Goal: Information Seeking & Learning: Learn about a topic

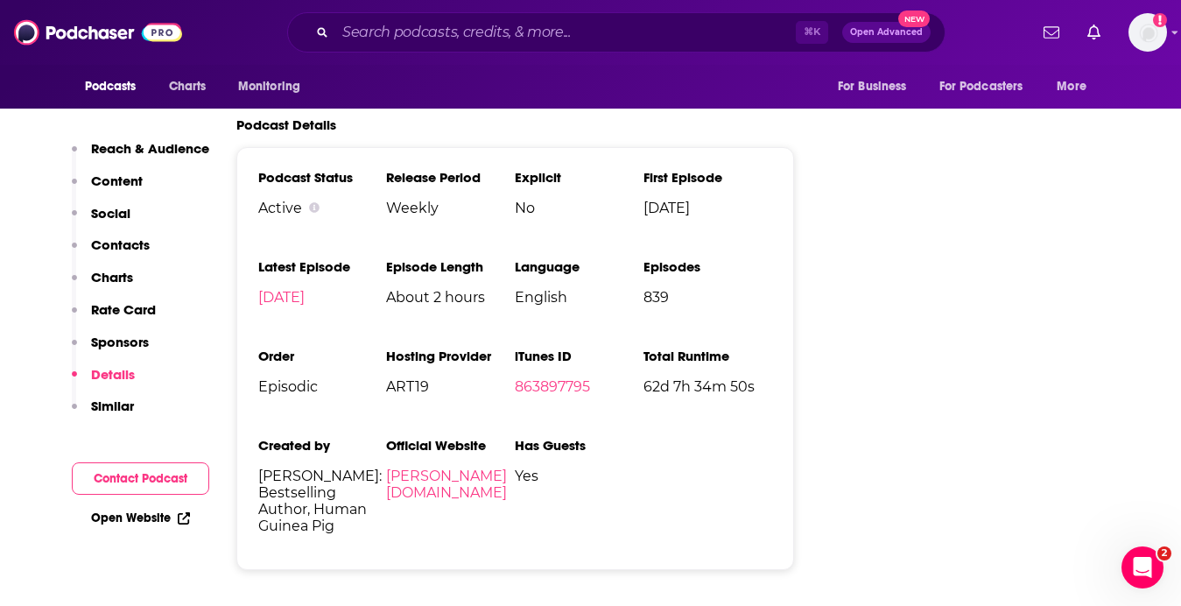
scroll to position [3727, 0]
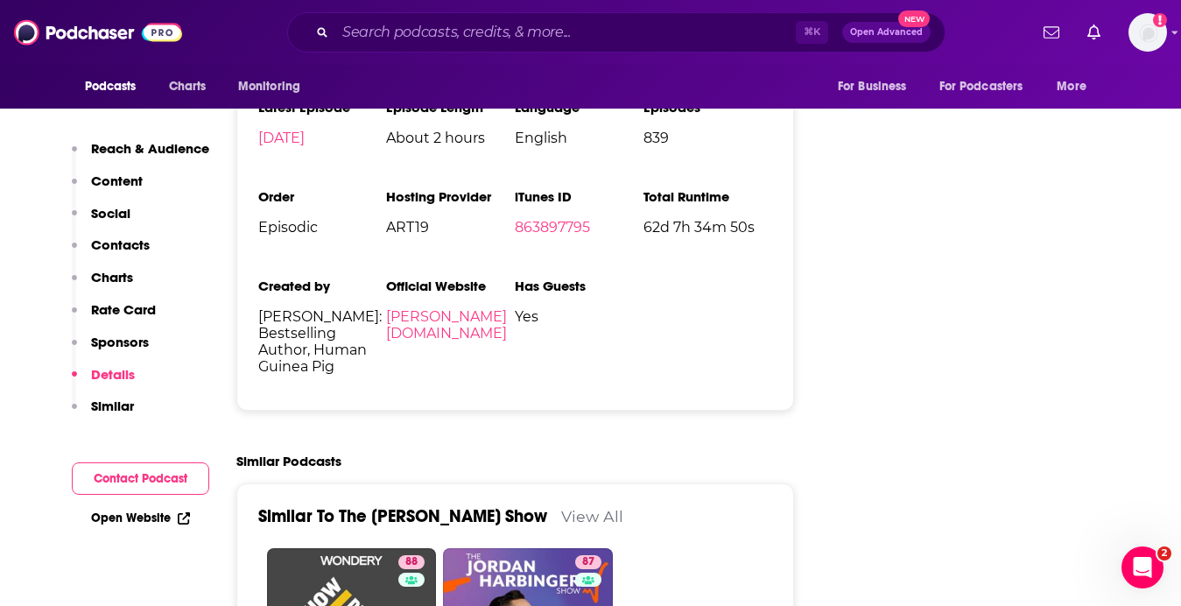
click at [127, 315] on p "Rate Card" at bounding box center [123, 309] width 65 height 17
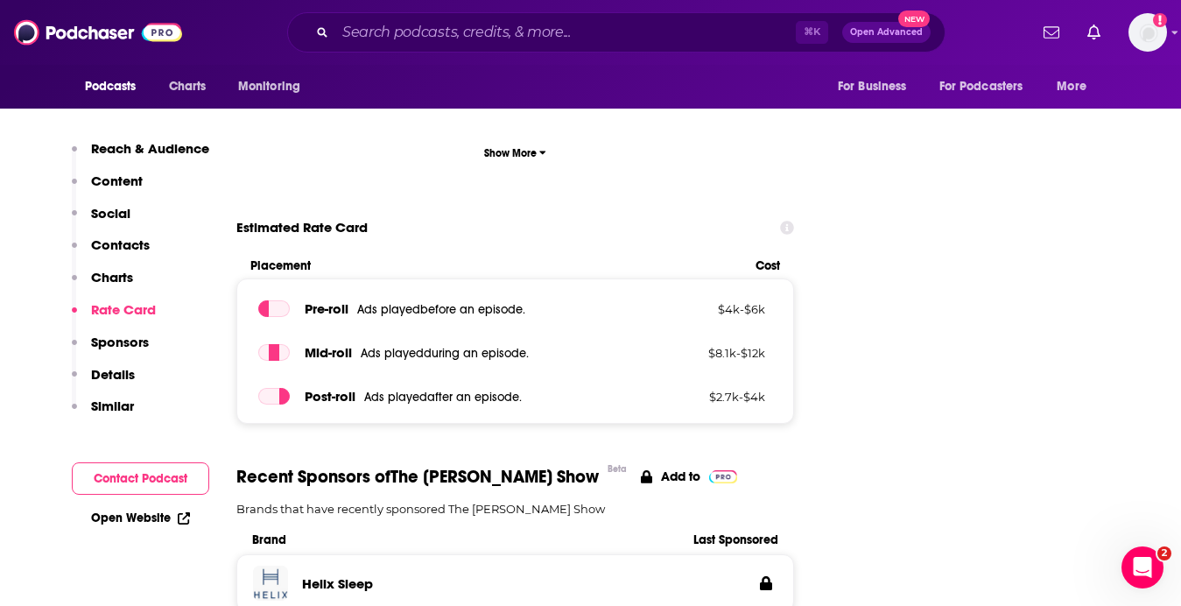
scroll to position [2463, 0]
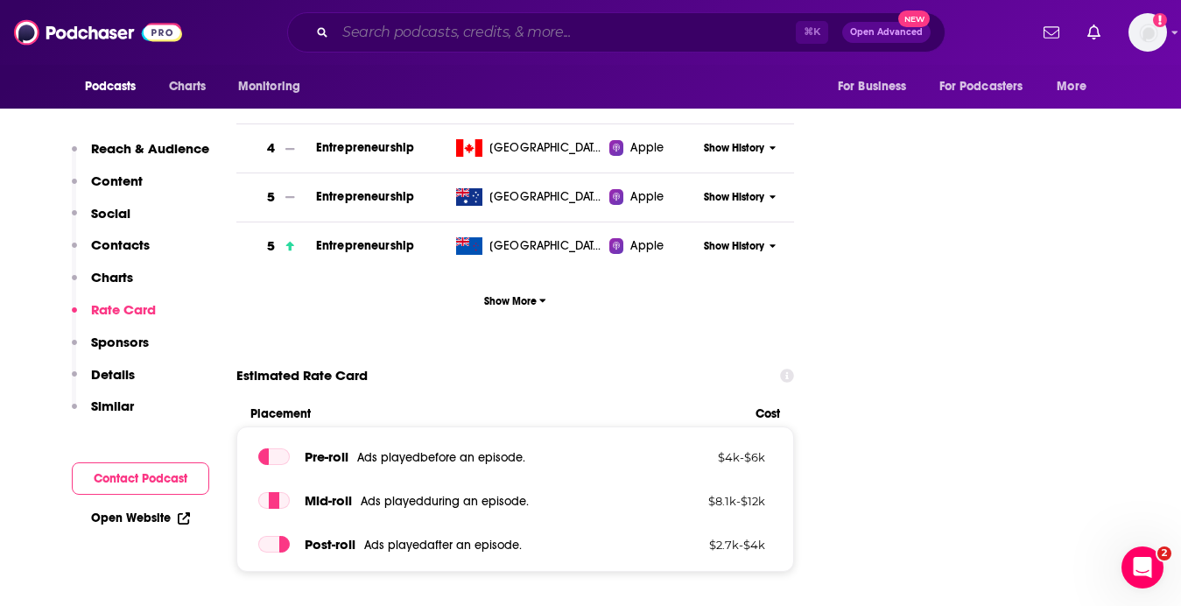
click at [555, 32] on input "Search podcasts, credits, & more..." at bounding box center [565, 32] width 460 height 28
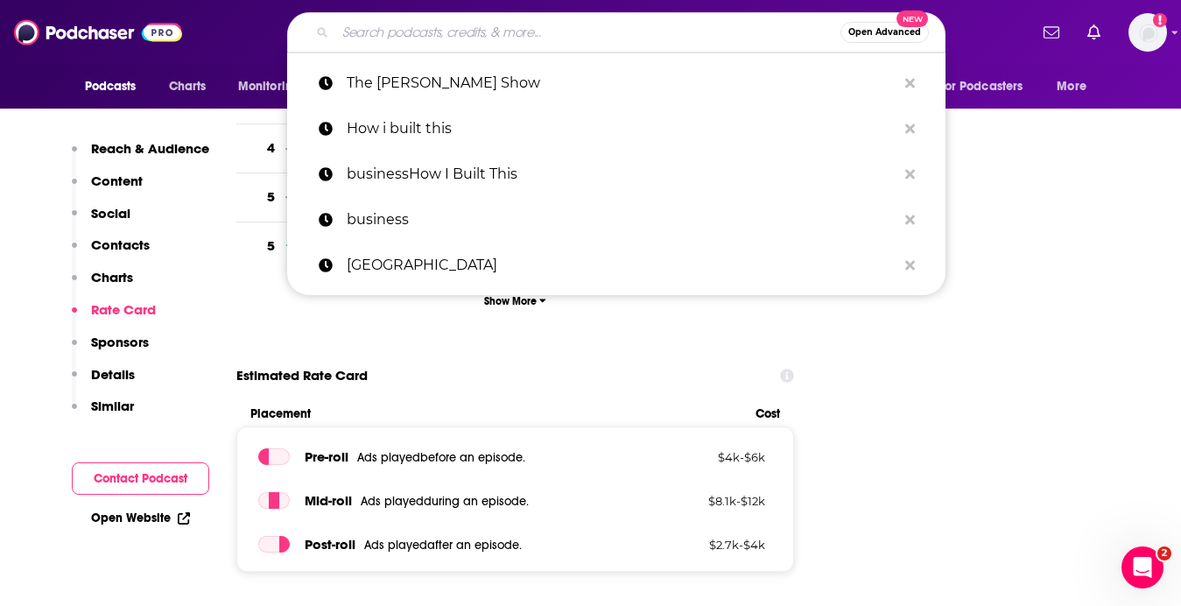
paste input "Acquired"
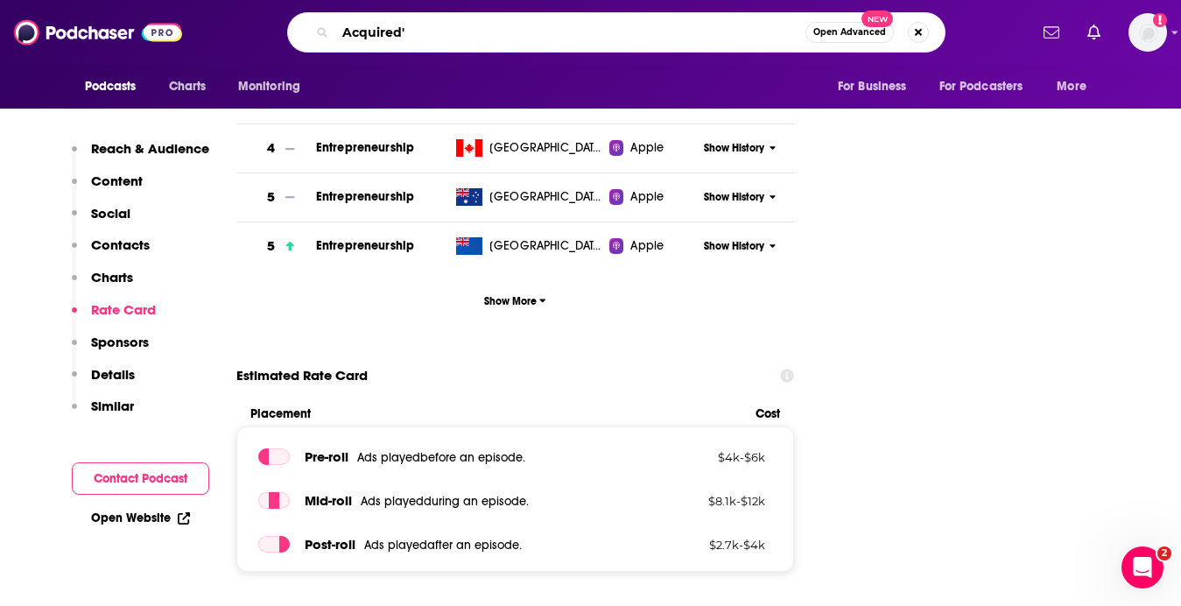
type input "Acquired"
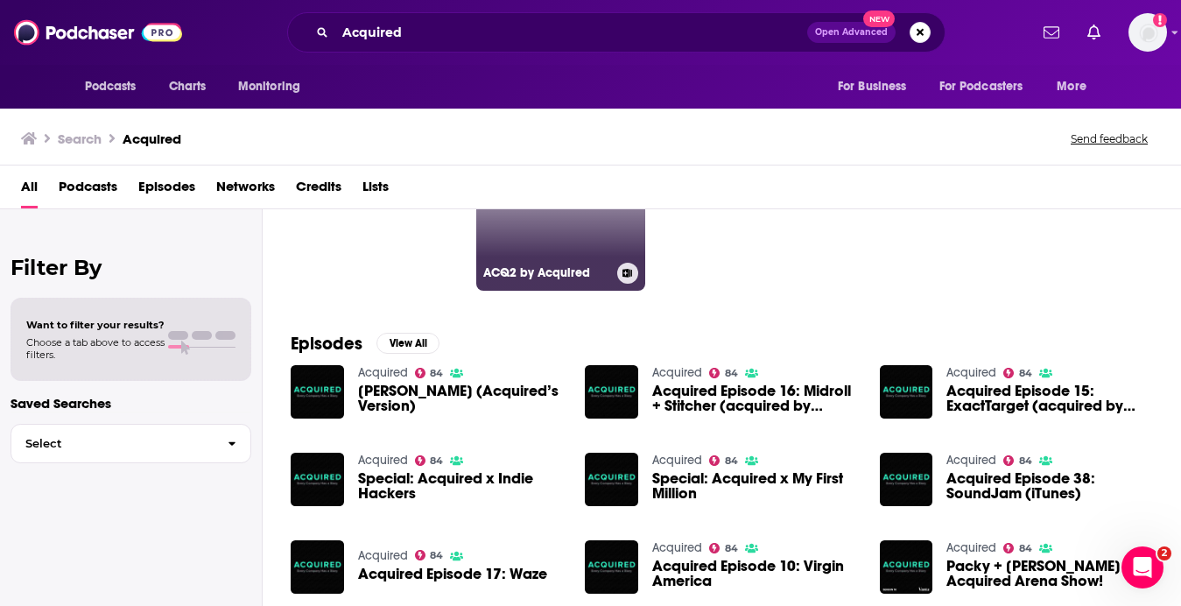
scroll to position [144, 0]
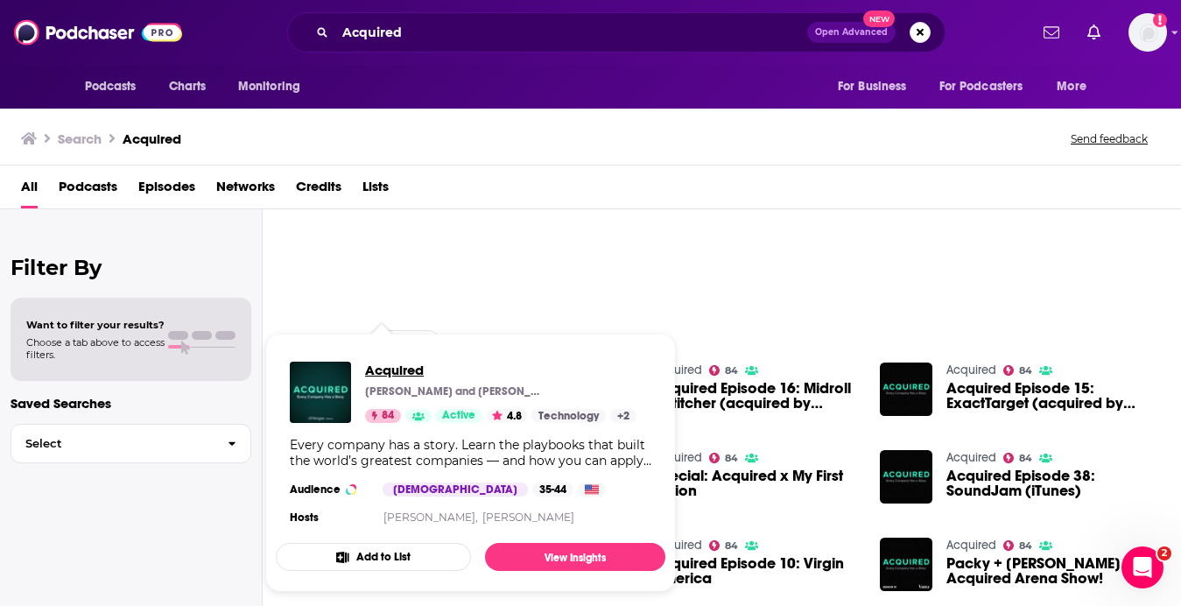
click at [396, 371] on span "Acquired" at bounding box center [500, 369] width 271 height 17
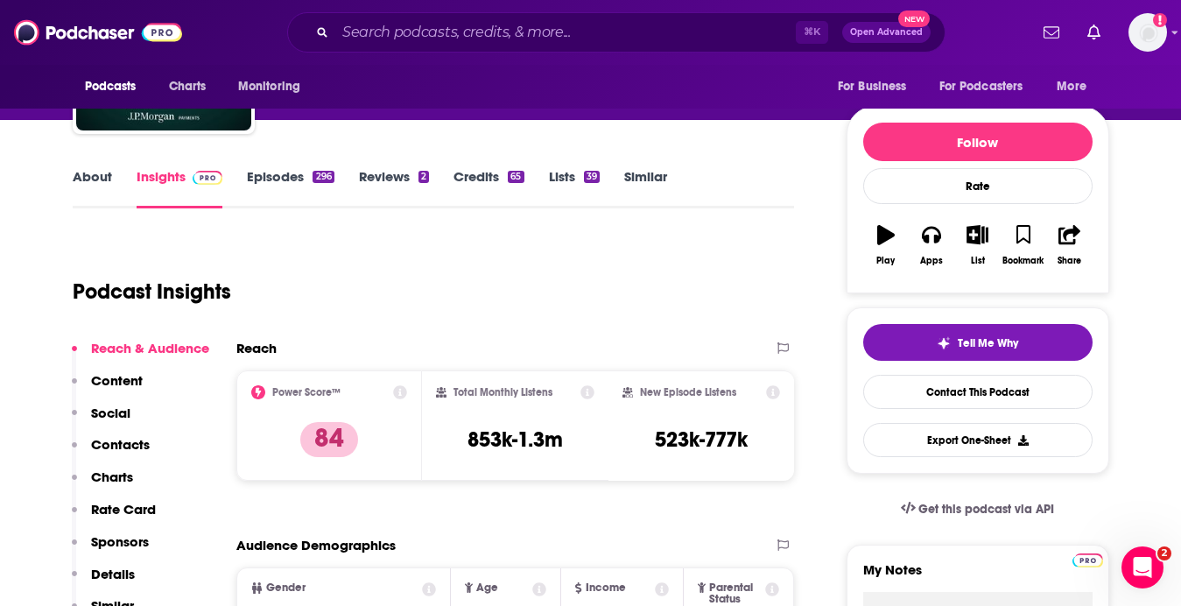
scroll to position [256, 0]
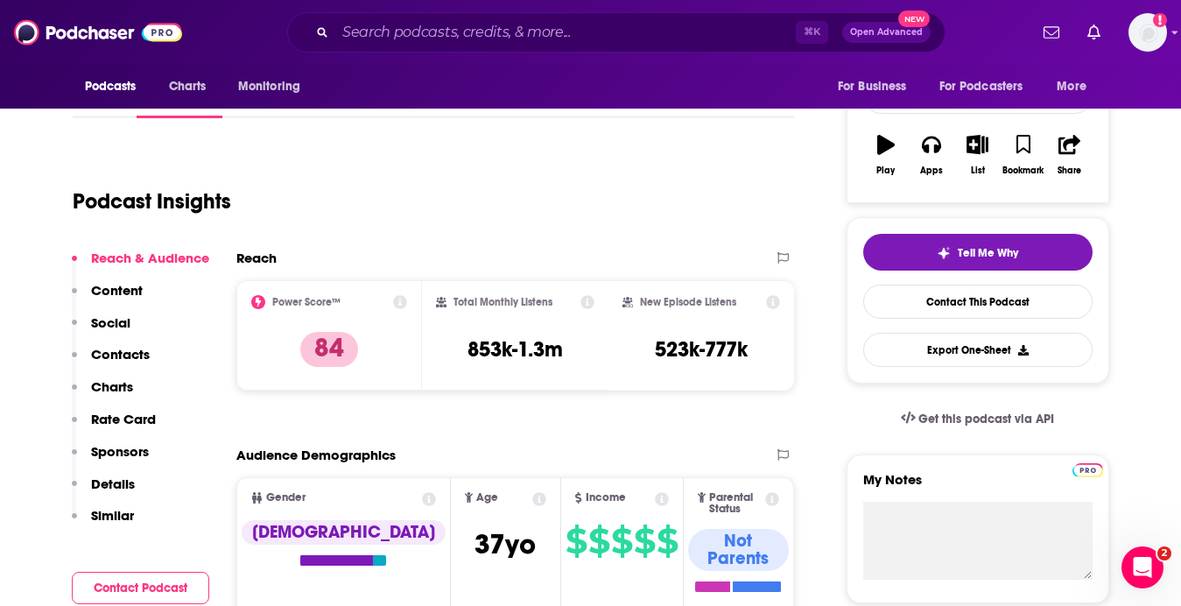
click at [114, 420] on p "Rate Card" at bounding box center [123, 418] width 65 height 17
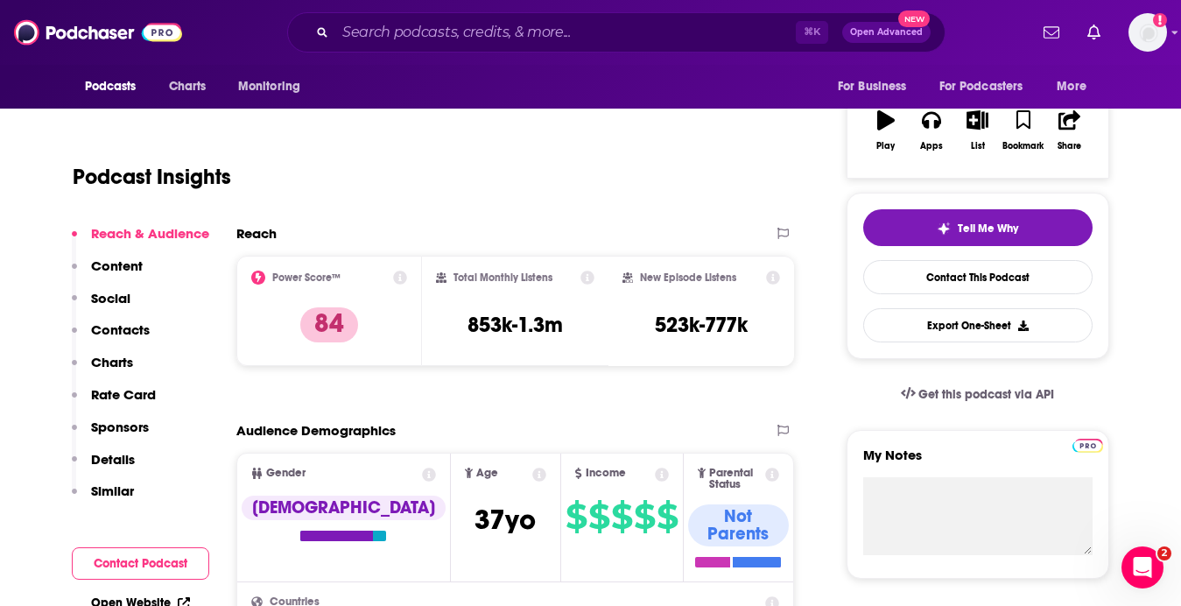
scroll to position [270, 0]
